Goal: Task Accomplishment & Management: Use online tool/utility

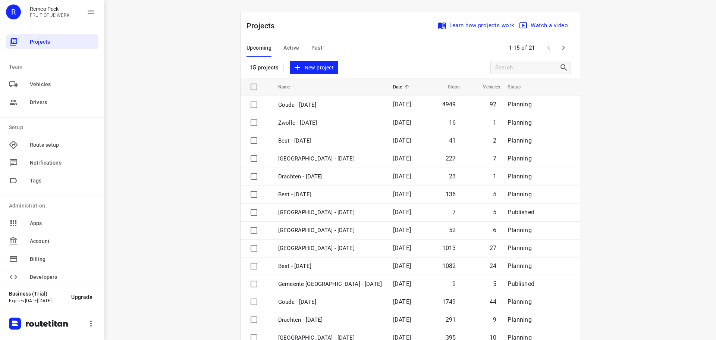
click at [290, 45] on span "Active" at bounding box center [291, 47] width 16 height 9
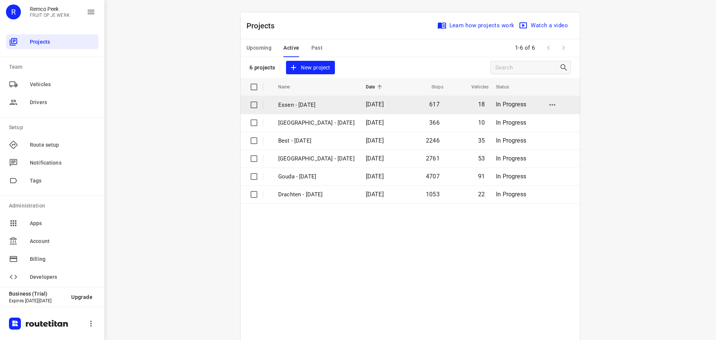
click at [283, 106] on p "Essen - [DATE]" at bounding box center [316, 105] width 76 height 9
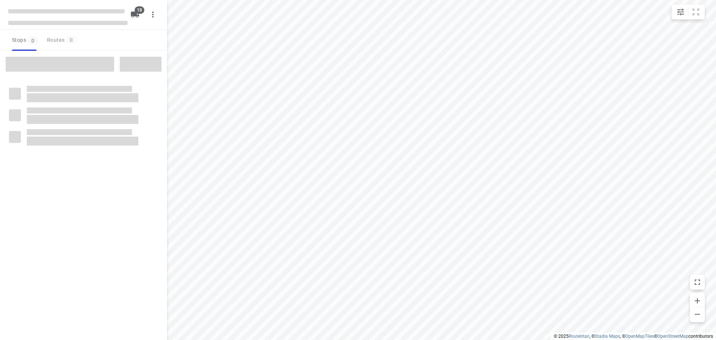
checkbox input "true"
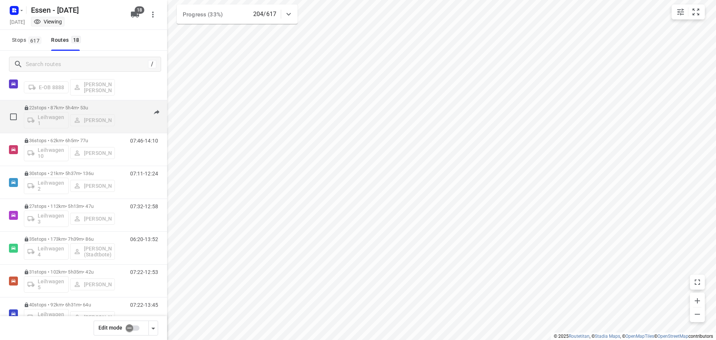
scroll to position [298, 0]
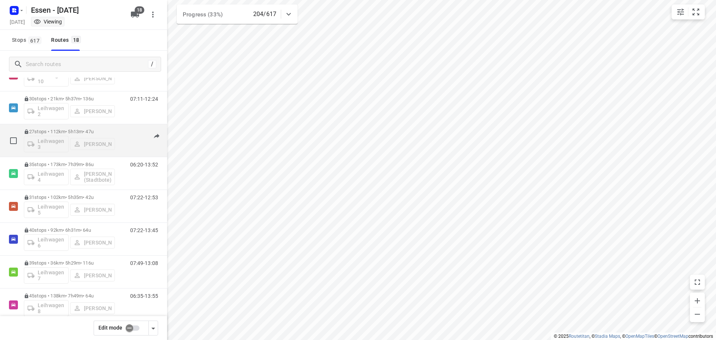
click at [61, 140] on div "Leihwagen 3 [PERSON_NAME]" at bounding box center [69, 143] width 91 height 18
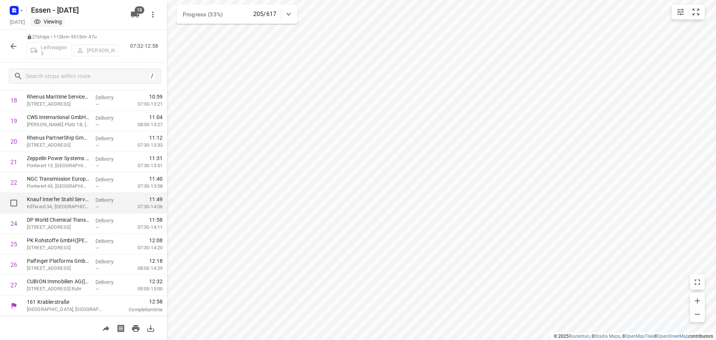
scroll to position [273, 0]
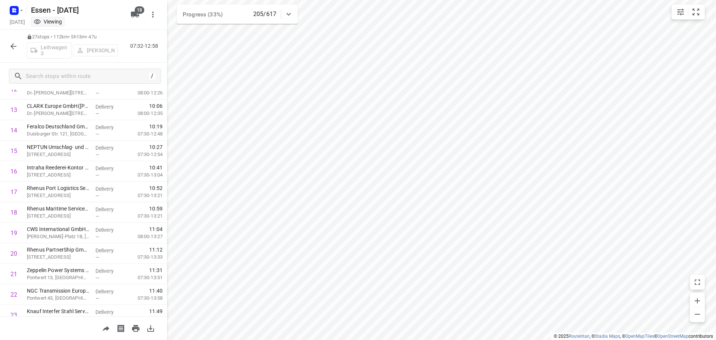
click at [12, 46] on icon "button" at bounding box center [13, 46] width 9 height 9
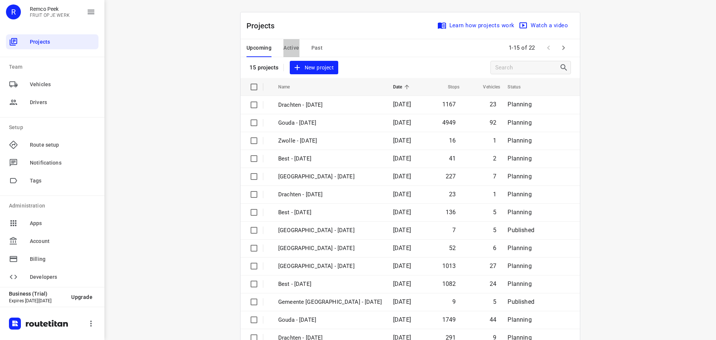
click at [290, 45] on span "Active" at bounding box center [291, 47] width 16 height 9
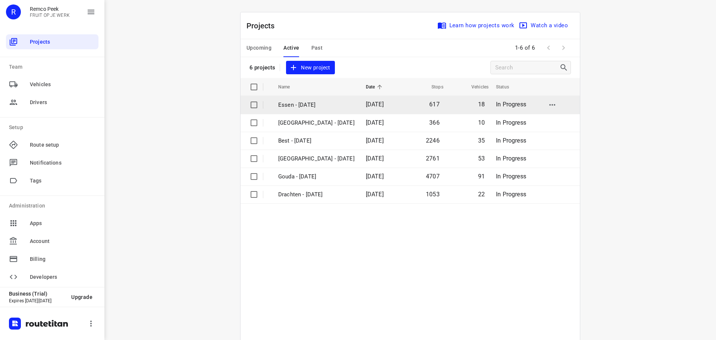
click at [298, 105] on p "Essen - [DATE]" at bounding box center [316, 105] width 76 height 9
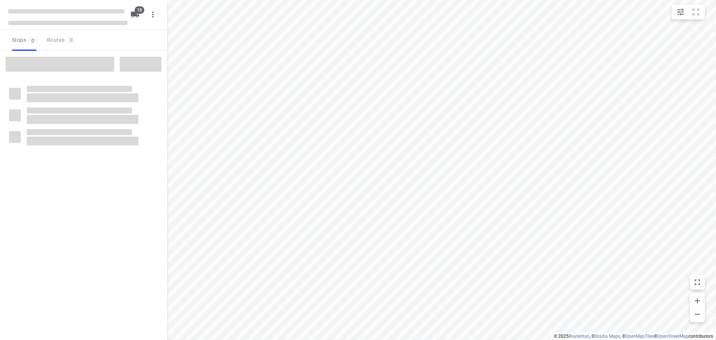
checkbox input "true"
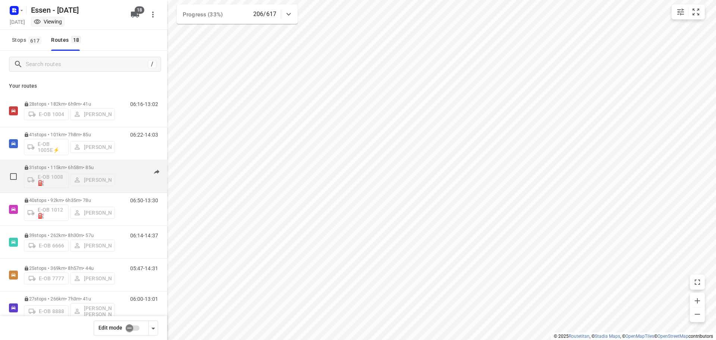
click at [68, 179] on div "E-OB 1008⛽️ [PERSON_NAME]" at bounding box center [69, 179] width 91 height 18
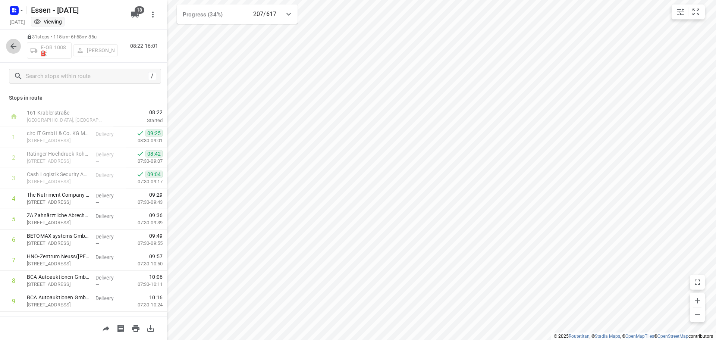
click at [12, 46] on icon "button" at bounding box center [13, 46] width 6 height 6
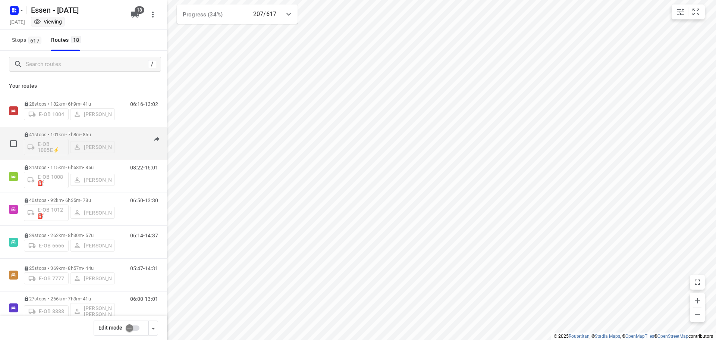
click at [62, 143] on div "E-OB 1005E⚡ [PERSON_NAME]" at bounding box center [69, 146] width 91 height 18
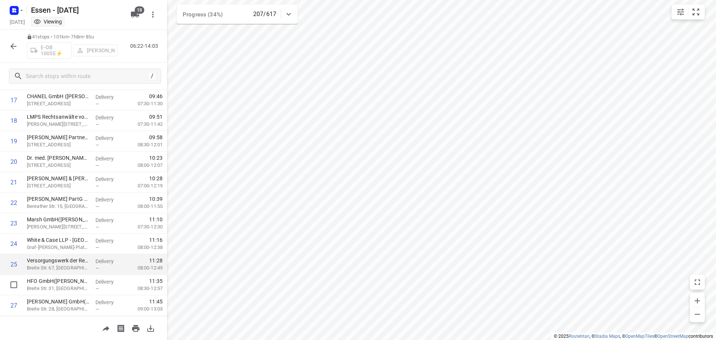
scroll to position [373, 0]
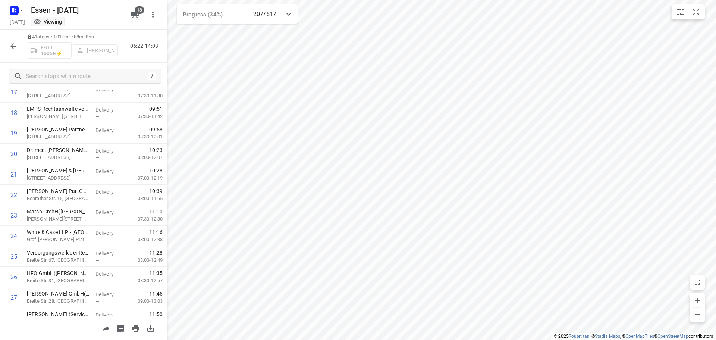
click at [10, 45] on icon "button" at bounding box center [13, 46] width 9 height 9
